Goal: Transaction & Acquisition: Purchase product/service

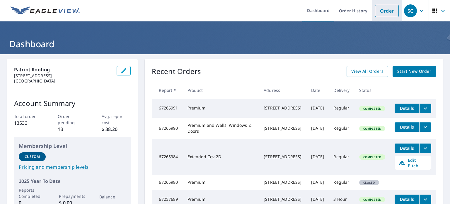
click at [380, 11] on link "Order" at bounding box center [387, 11] width 24 height 12
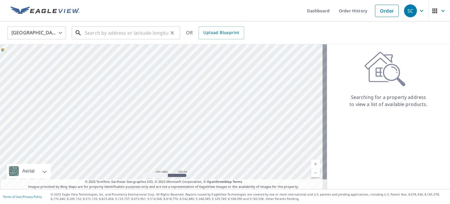
click at [142, 33] on input "text" at bounding box center [127, 33] width 84 height 16
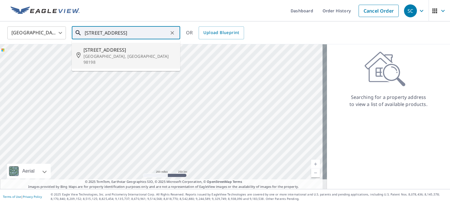
click at [131, 50] on span "[STREET_ADDRESS]" at bounding box center [130, 49] width 92 height 7
type input "[STREET_ADDRESS]"
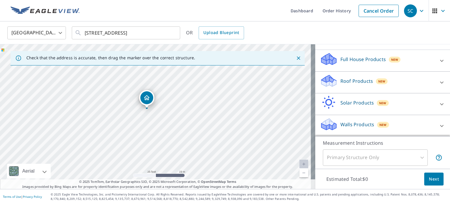
scroll to position [55, 0]
click at [353, 80] on p "Roof Products" at bounding box center [357, 80] width 33 height 7
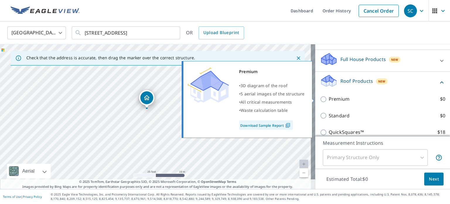
click at [329, 98] on p "Premium" at bounding box center [339, 98] width 21 height 7
click at [326, 98] on input "Premium $0" at bounding box center [324, 99] width 9 height 7
checkbox input "true"
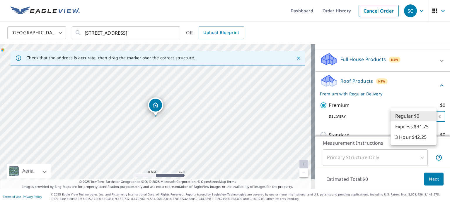
click at [419, 115] on body "SC SC Dashboard Order History Cancel Order SC [GEOGRAPHIC_DATA] [GEOGRAPHIC_DAT…" at bounding box center [225, 102] width 450 height 204
click at [416, 128] on li "Express $31.75" at bounding box center [414, 126] width 46 height 11
type input "4"
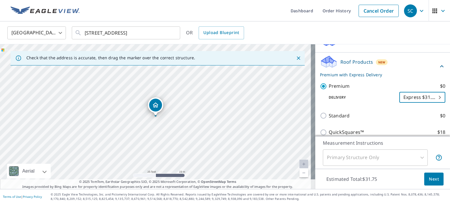
scroll to position [84, 0]
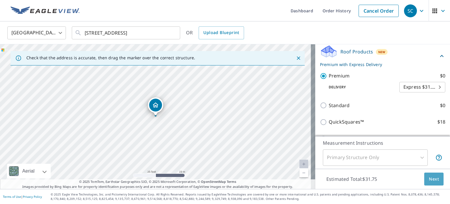
click at [429, 179] on span "Next" at bounding box center [434, 178] width 10 height 7
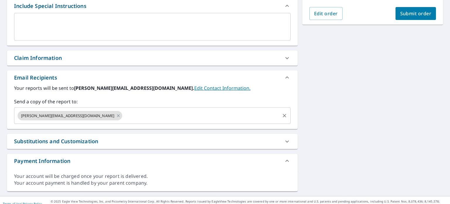
scroll to position [169, 0]
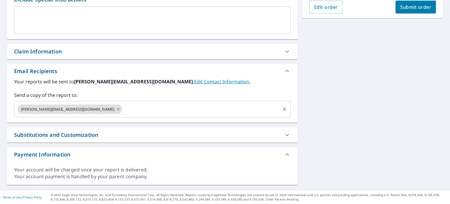
click at [117, 109] on icon at bounding box center [118, 109] width 3 height 3
checkbox input "true"
click at [123, 109] on input "text" at bounding box center [201, 108] width 156 height 11
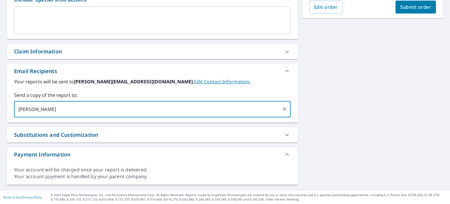
type input "[PERSON_NAME]"
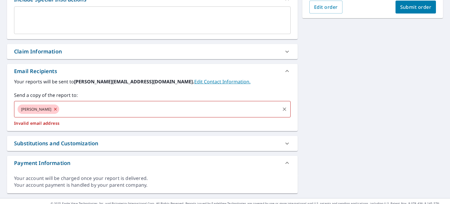
checkbox input "true"
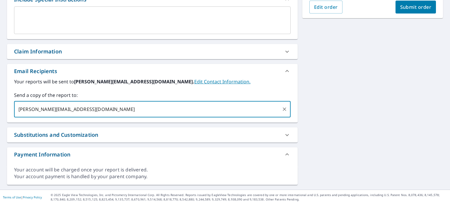
type input "[PERSON_NAME][EMAIL_ADDRESS][DOMAIN_NAME]"
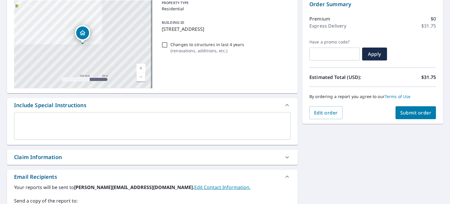
scroll to position [22, 0]
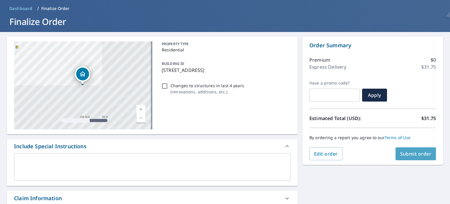
click at [413, 153] on span "Submit order" at bounding box center [415, 153] width 31 height 6
checkbox input "true"
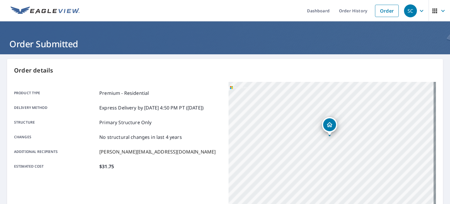
drag, startPoint x: 307, startPoint y: 125, endPoint x: 349, endPoint y: 153, distance: 49.7
click at [349, 153] on div "[STREET_ADDRESS]" at bounding box center [333, 155] width 208 height 147
